Goal: Submit feedback/report problem

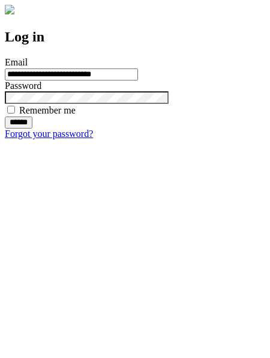
type input "**********"
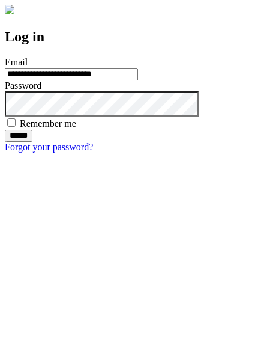
click at [32, 142] on input "******" at bounding box center [19, 136] width 28 height 12
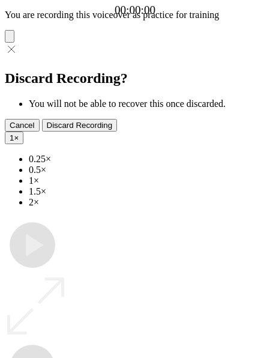
type input "**********"
